Goal: Book appointment/travel/reservation

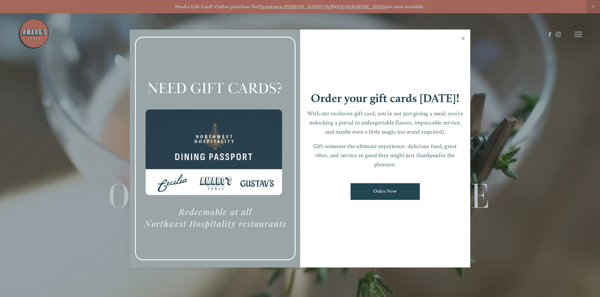
click at [461, 38] on link "Close" at bounding box center [463, 40] width 12 height 18
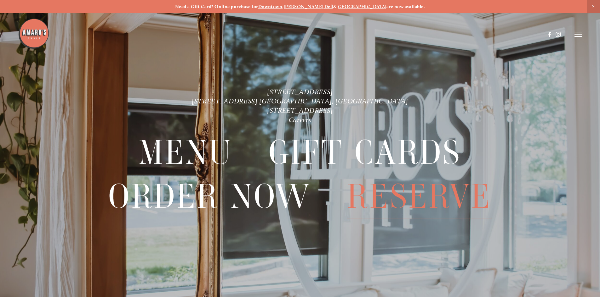
click at [391, 192] on span "Reserve" at bounding box center [419, 196] width 144 height 43
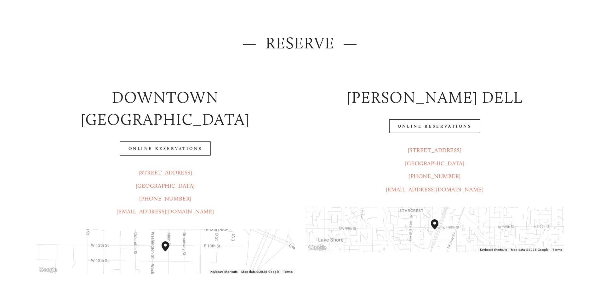
scroll to position [94, 0]
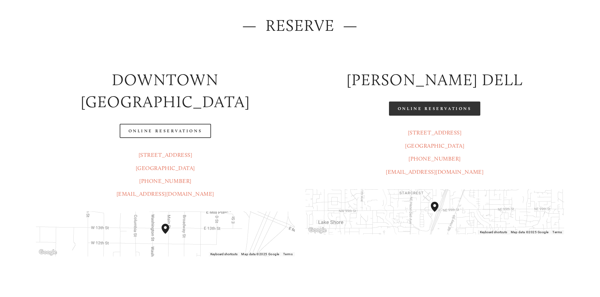
click at [442, 108] on link "Online Reservations" at bounding box center [434, 109] width 91 height 14
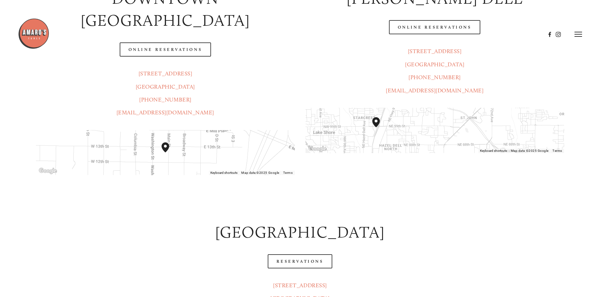
scroll to position [157, 0]
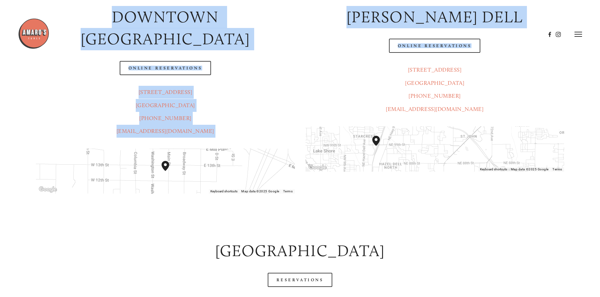
drag, startPoint x: 440, startPoint y: 47, endPoint x: 355, endPoint y: 76, distance: 89.9
click at [355, 76] on p "[STREET_ADDRESS] [GEOGRAPHIC_DATA] (360) 718-7046 [EMAIL_ADDRESS][DOMAIN_NAME]" at bounding box center [434, 90] width 258 height 52
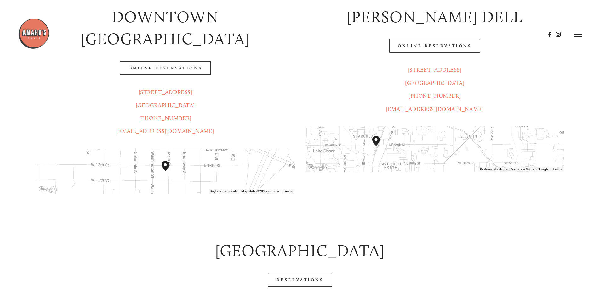
click at [157, 46] on div at bounding box center [281, 34] width 527 height 33
click at [162, 44] on div at bounding box center [281, 34] width 527 height 33
click at [162, 48] on div at bounding box center [281, 34] width 527 height 33
click at [42, 40] on img at bounding box center [33, 33] width 31 height 31
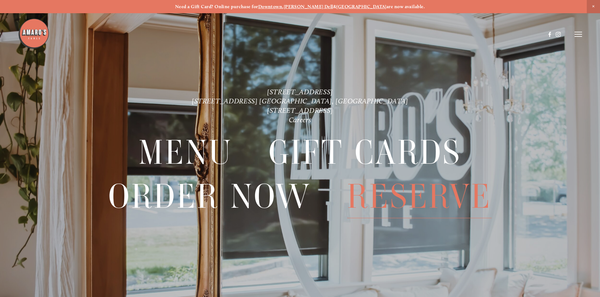
click at [402, 198] on span "Reserve" at bounding box center [419, 196] width 144 height 43
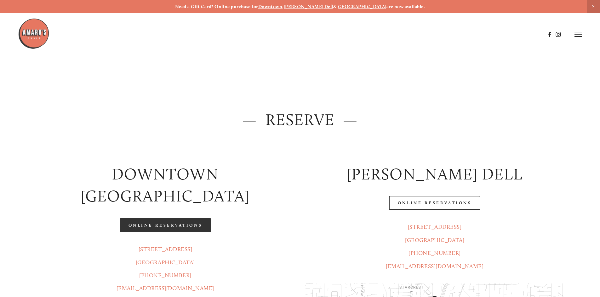
click at [161, 218] on link "Online Reservations" at bounding box center [165, 225] width 91 height 14
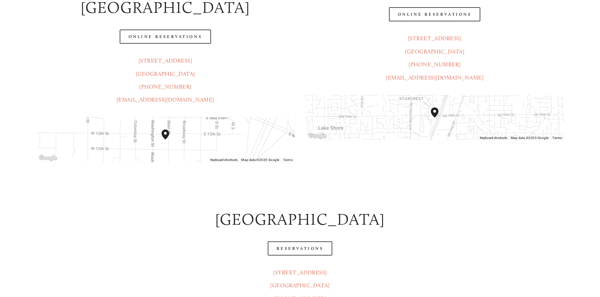
scroll to position [283, 0]
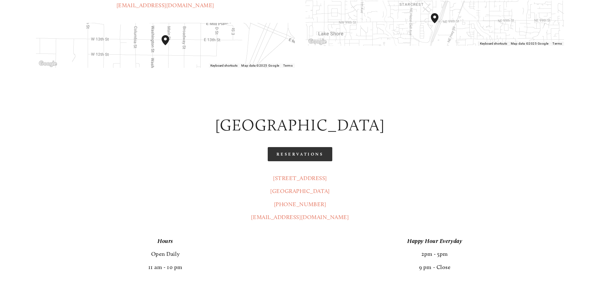
click at [290, 147] on link "Reservations" at bounding box center [300, 154] width 65 height 14
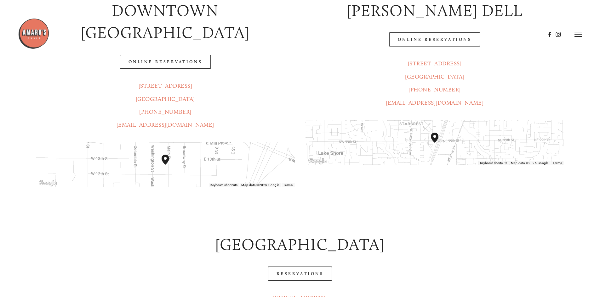
scroll to position [126, 0]
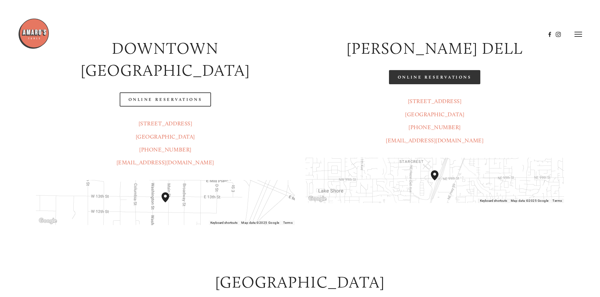
click at [445, 75] on link "Online Reservations" at bounding box center [434, 77] width 91 height 14
click at [436, 79] on link "Online Reservations" at bounding box center [434, 77] width 91 height 14
click at [431, 75] on link "Online Reservations" at bounding box center [434, 77] width 91 height 14
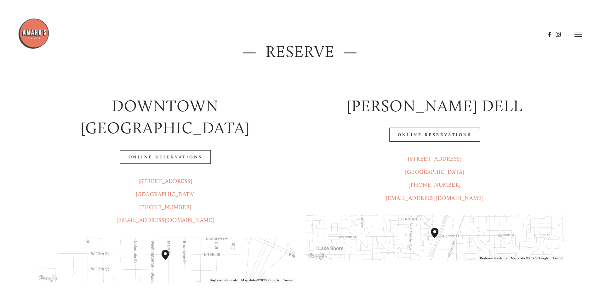
scroll to position [0, 0]
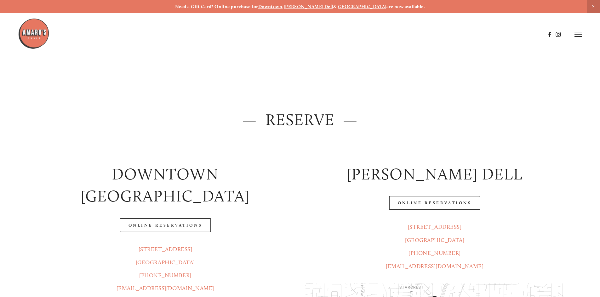
click at [577, 35] on icon at bounding box center [578, 34] width 8 height 6
click at [442, 33] on span "Menu" at bounding box center [445, 34] width 13 height 6
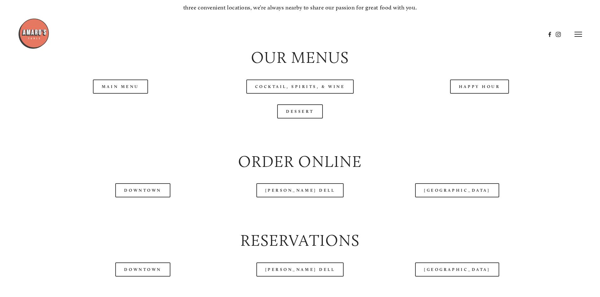
scroll to position [692, 0]
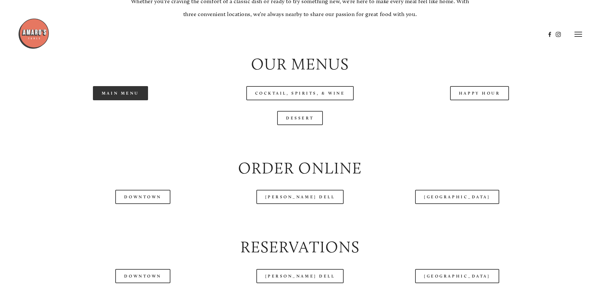
click at [121, 100] on link "Main Menu" at bounding box center [120, 93] width 55 height 14
